Goal: Browse casually: Explore the website without a specific task or goal

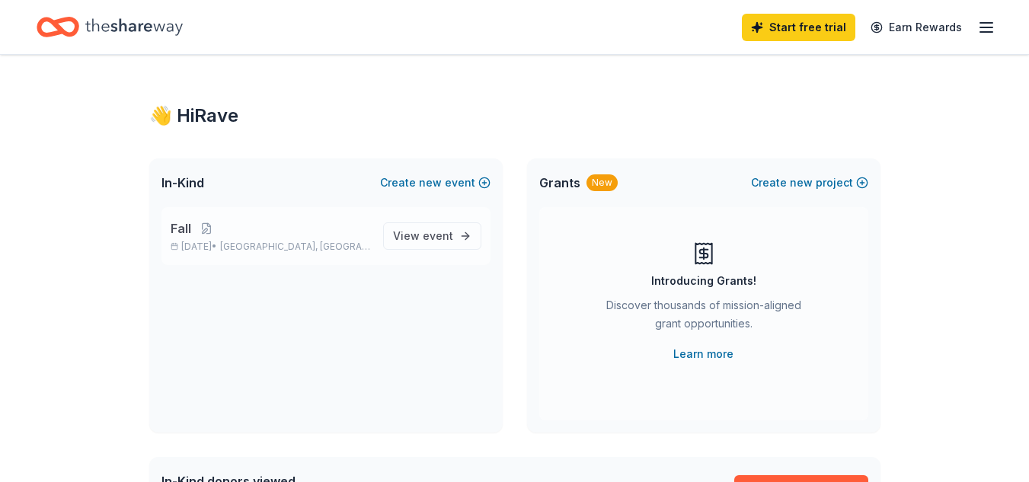
click at [182, 230] on span "Fall" at bounding box center [181, 228] width 21 height 18
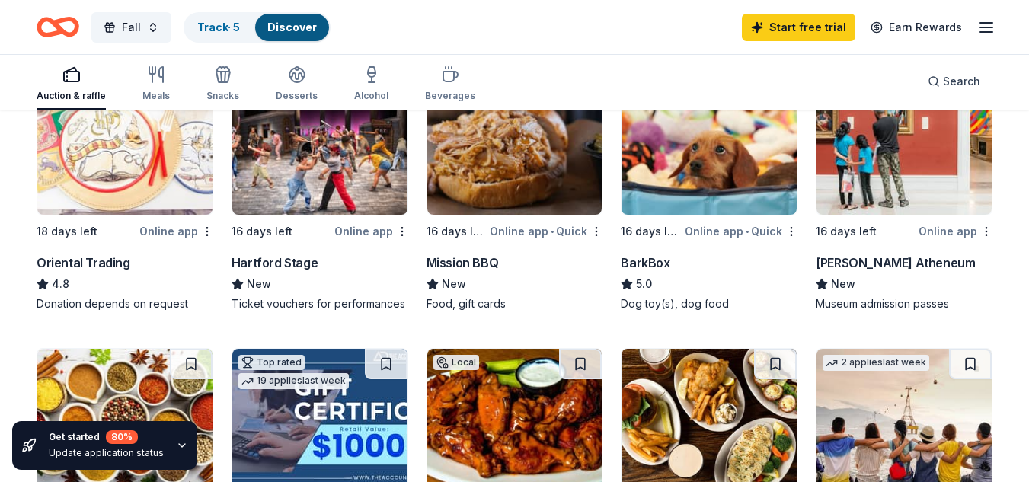
scroll to position [426, 0]
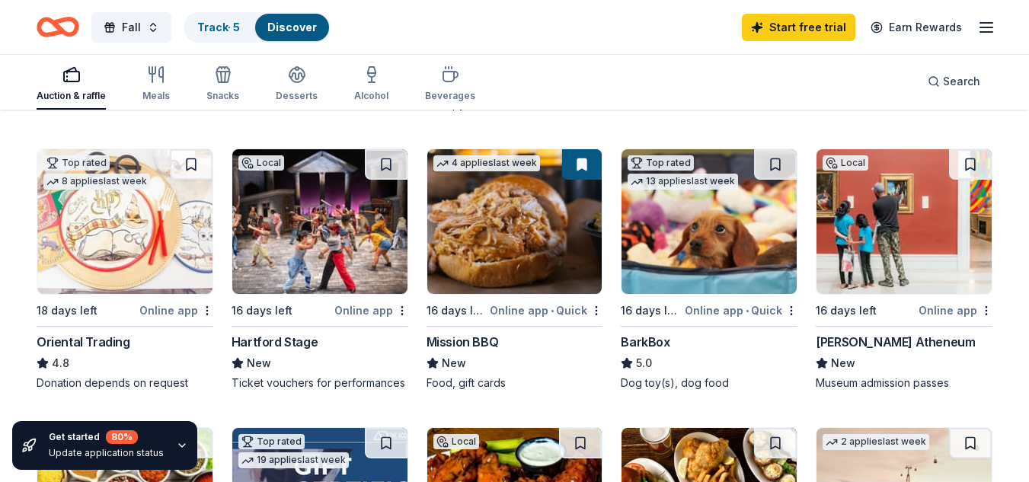
click at [333, 250] on img at bounding box center [319, 221] width 175 height 145
click at [367, 83] on div "Alcohol" at bounding box center [371, 84] width 34 height 37
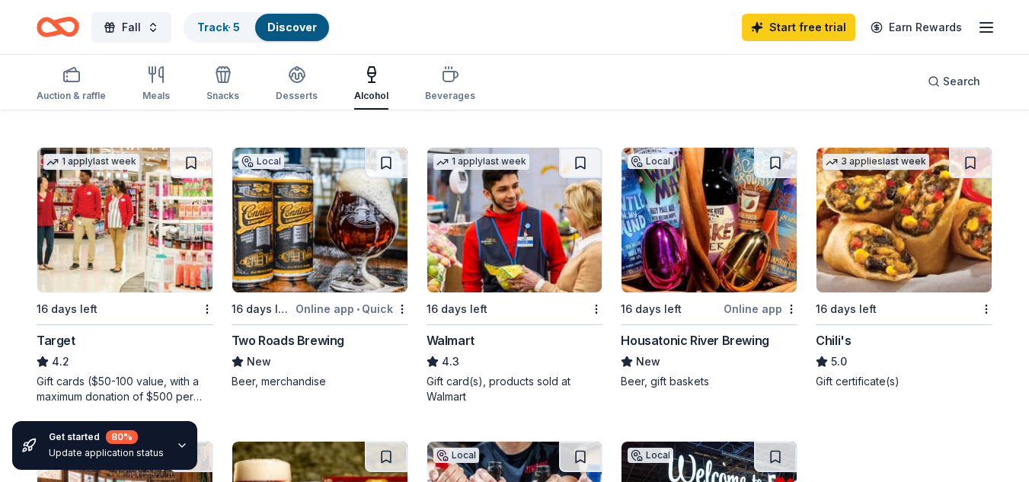
scroll to position [709, 0]
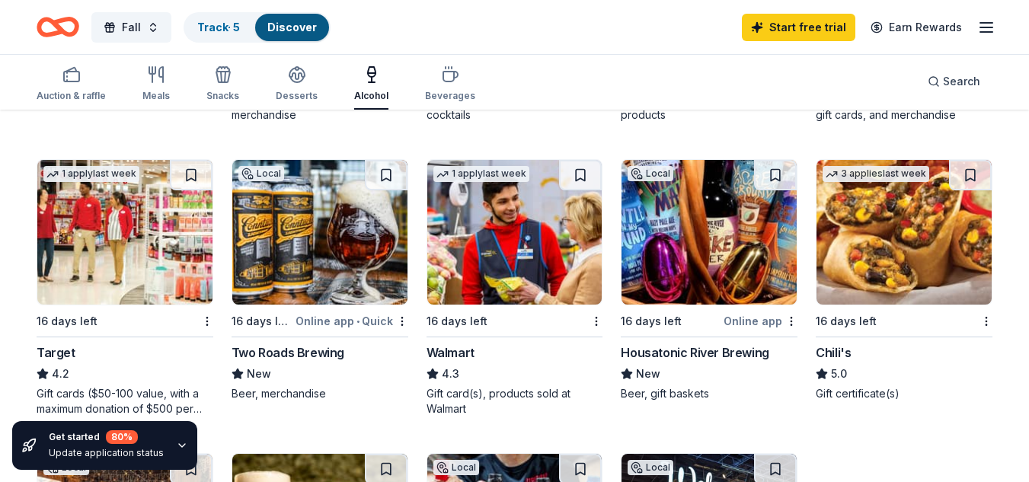
click at [887, 314] on div "16 days left" at bounding box center [895, 321] width 158 height 19
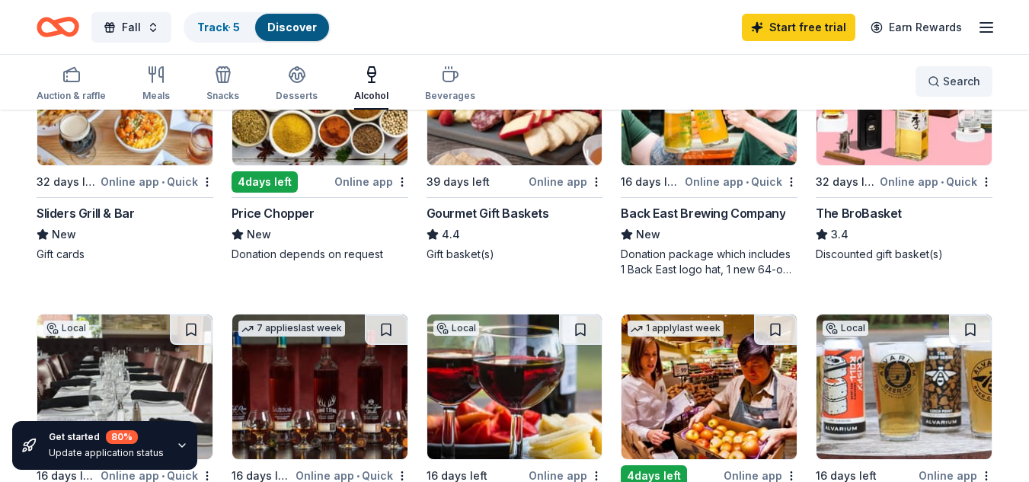
scroll to position [135, 0]
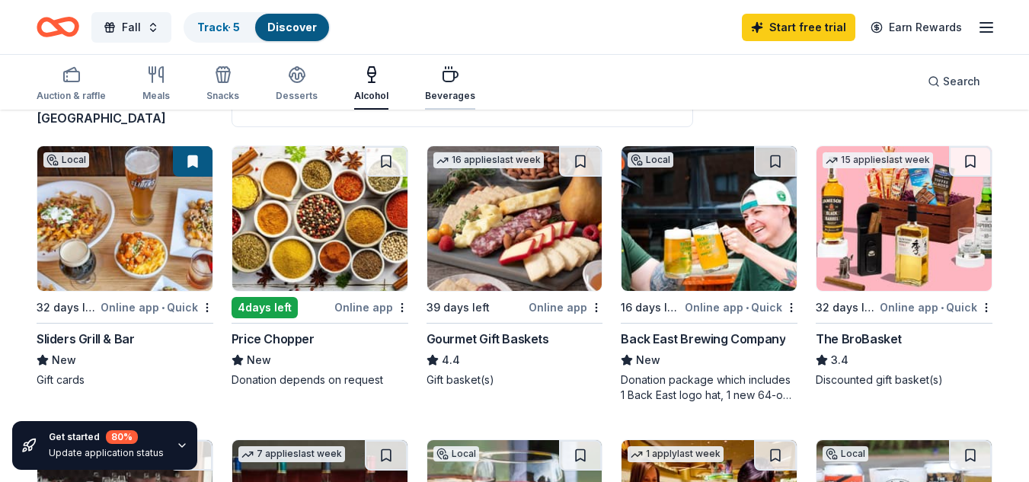
click at [444, 75] on icon "button" at bounding box center [450, 75] width 18 height 18
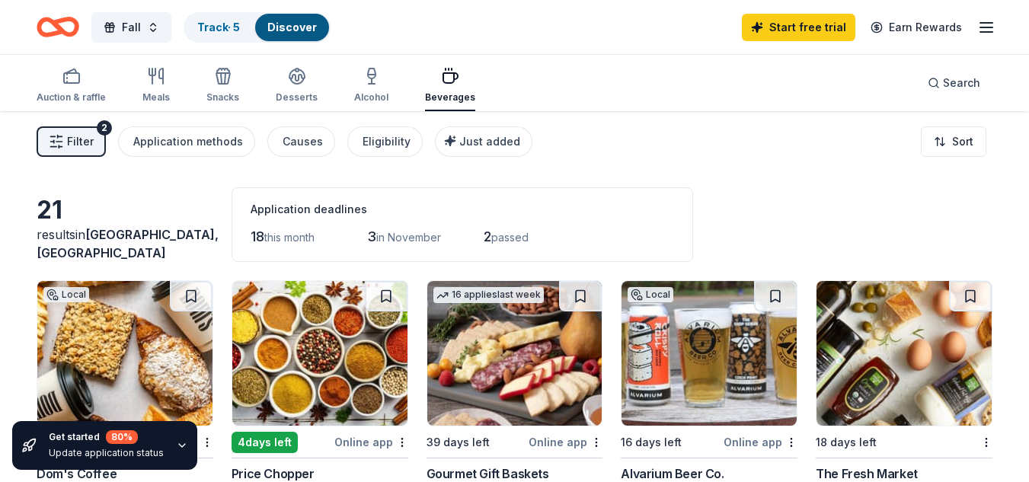
click at [911, 356] on img at bounding box center [904, 353] width 175 height 145
